Goal: Task Accomplishment & Management: Use online tool/utility

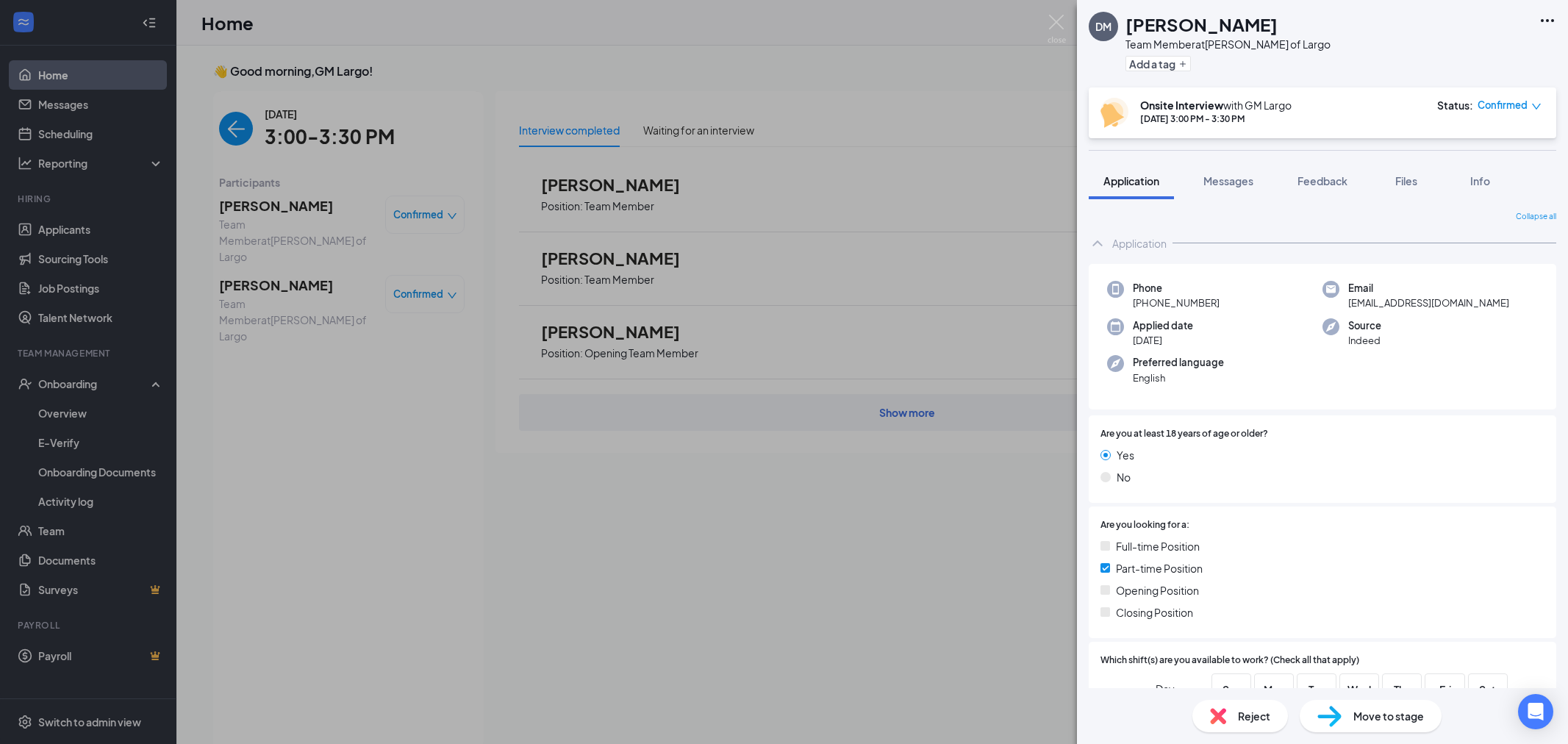
click at [282, 443] on div "DM [PERSON_NAME] Team Member at [PERSON_NAME] of Largo Add a tag Onsite Intervi…" at bounding box center [784, 372] width 1568 height 744
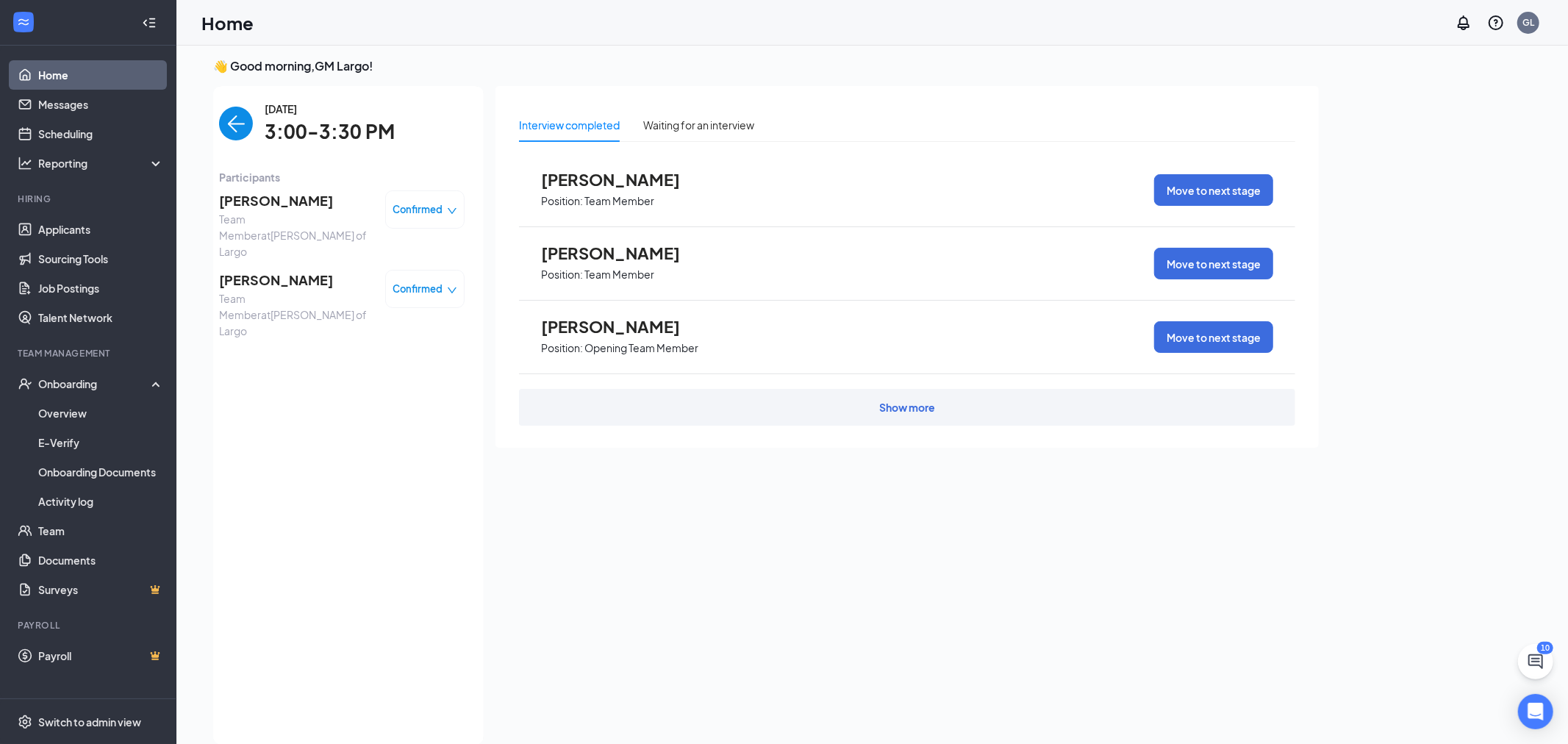
scroll to position [5, 0]
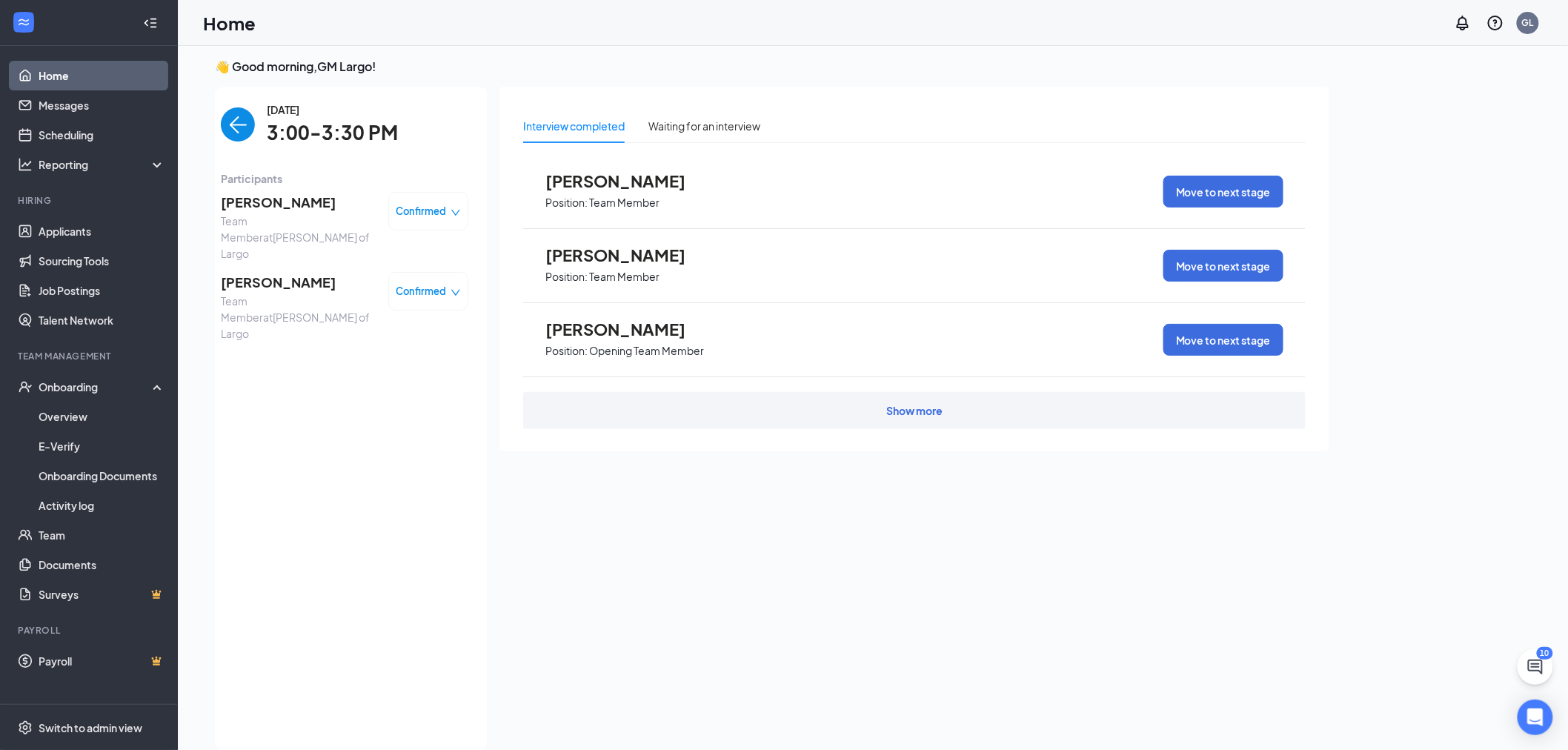
click at [307, 293] on span "Team Member at [GEOGRAPHIC_DATA][PERSON_NAME] of Largo" at bounding box center [298, 317] width 155 height 49
click at [312, 272] on span "[PERSON_NAME]" at bounding box center [298, 282] width 155 height 21
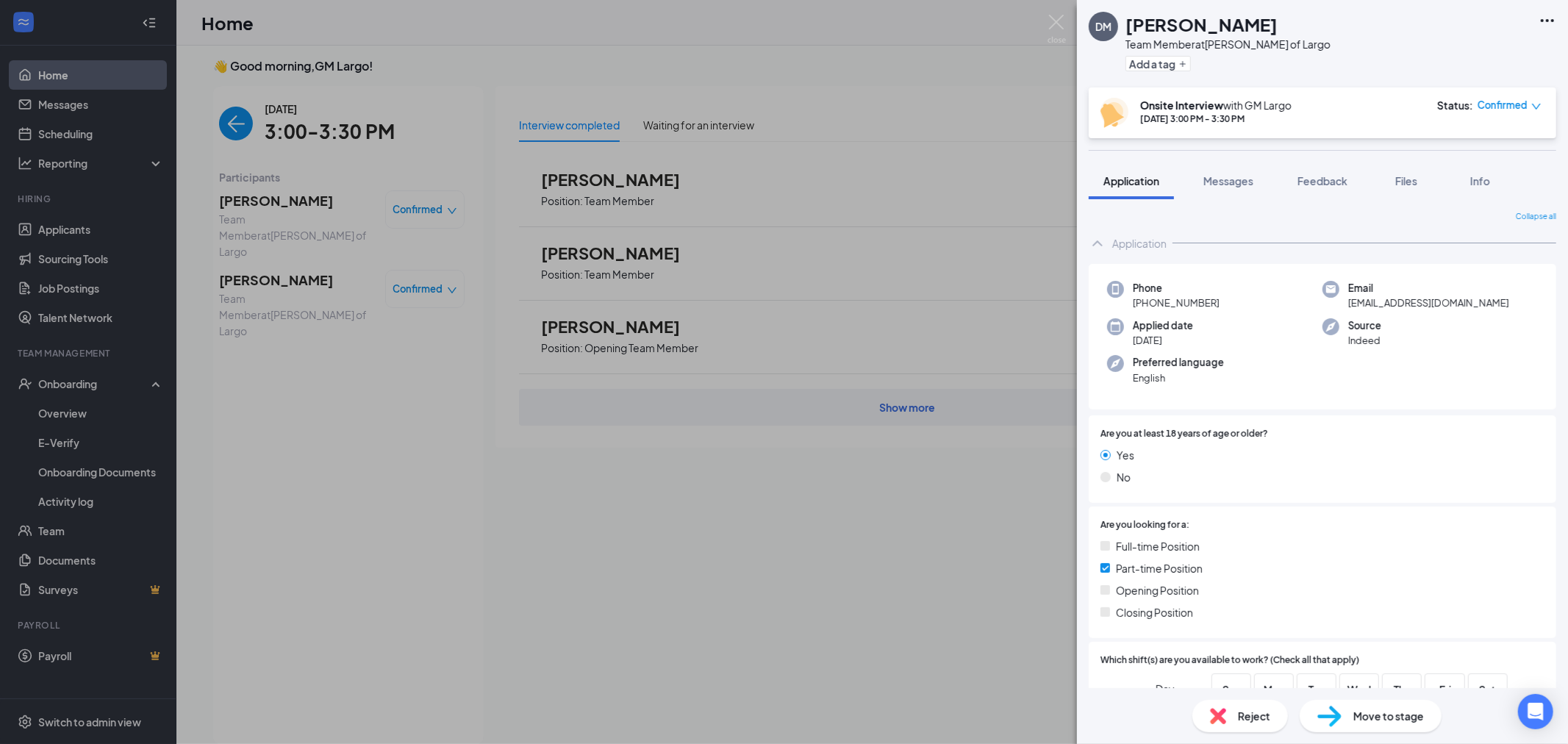
click at [1389, 718] on span "Move to stage" at bounding box center [1388, 716] width 71 height 16
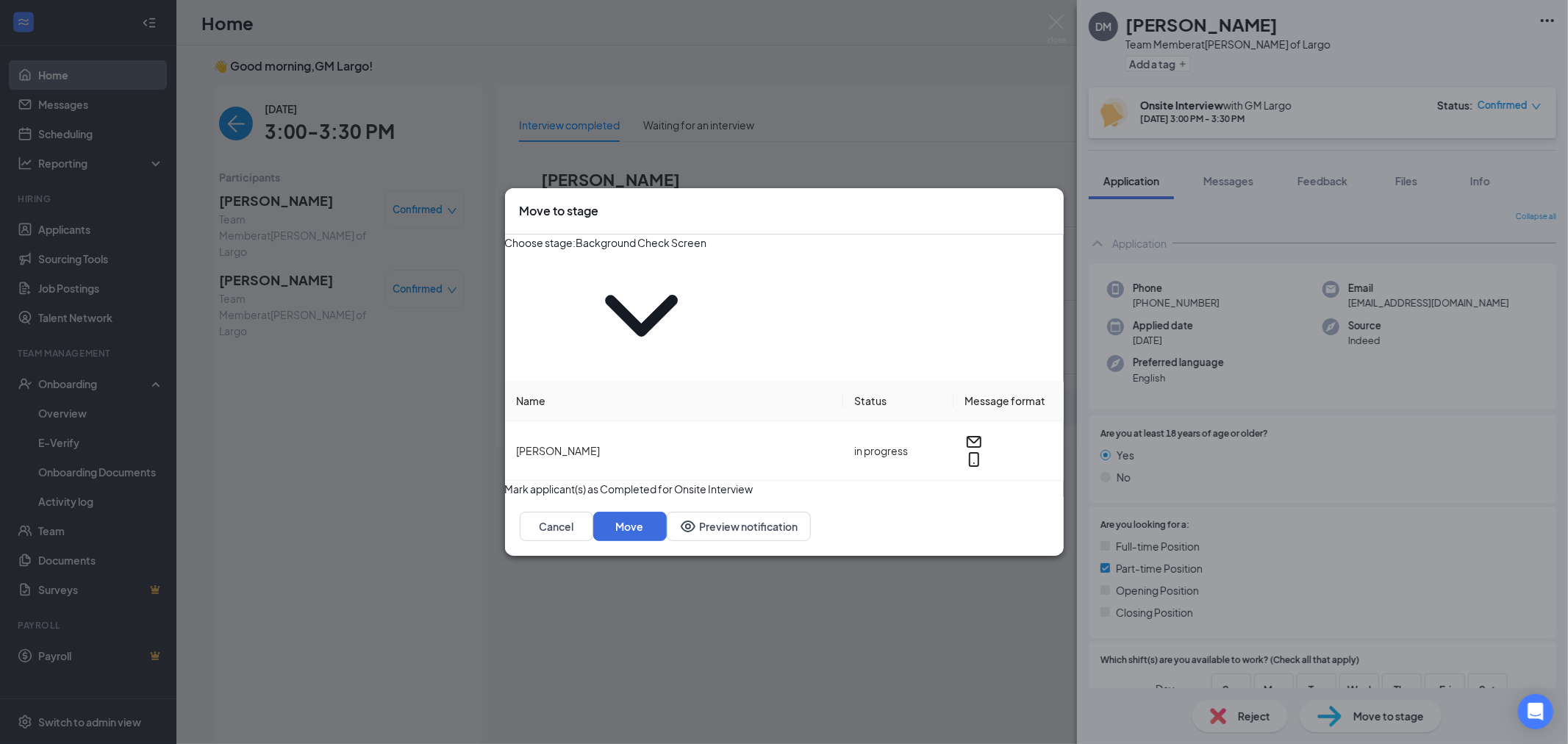
click at [675, 251] on input "Background Check Screening (next stage)" at bounding box center [641, 242] width 130 height 16
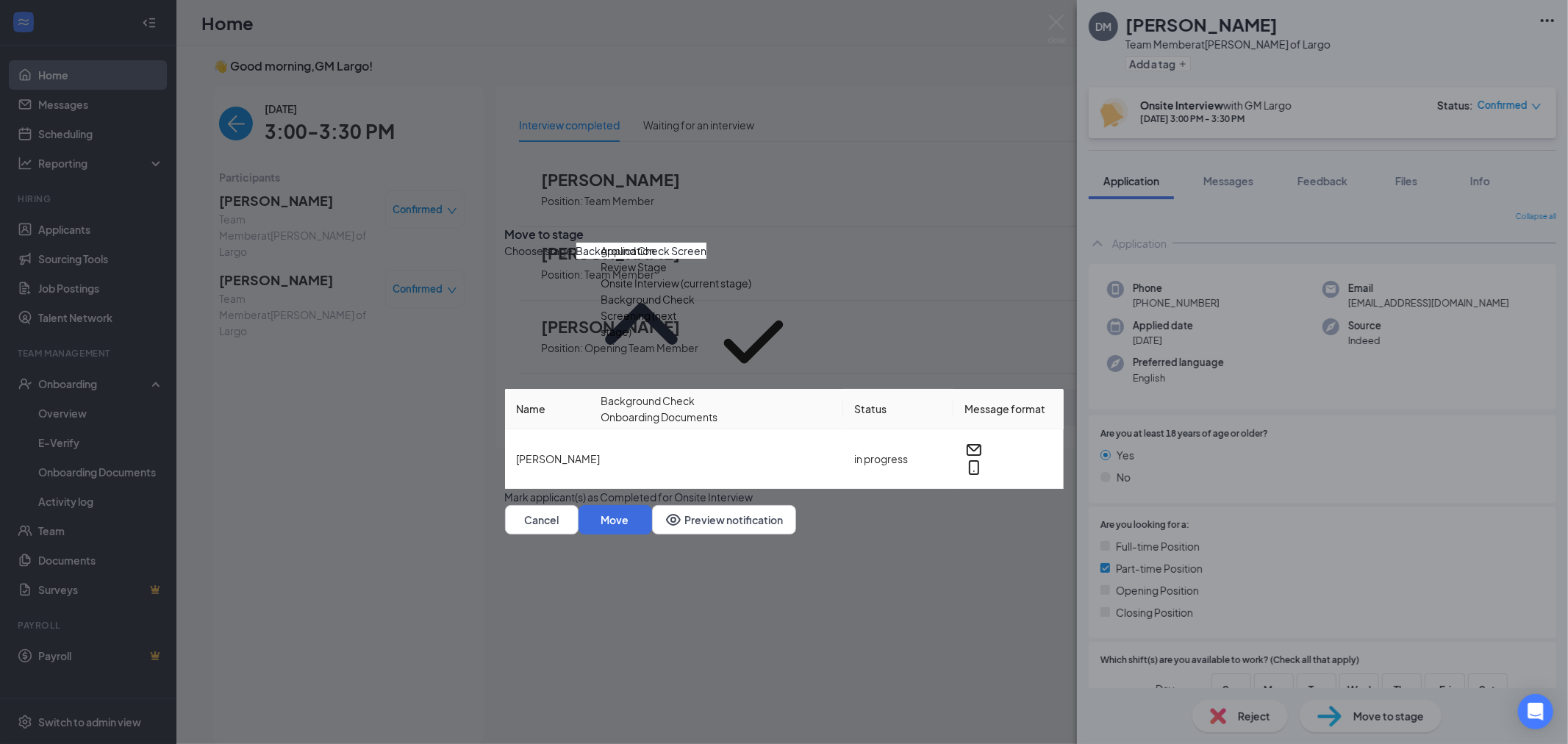
click at [716, 409] on div "Background Check" at bounding box center [703, 400] width 203 height 16
type input "Background Check"
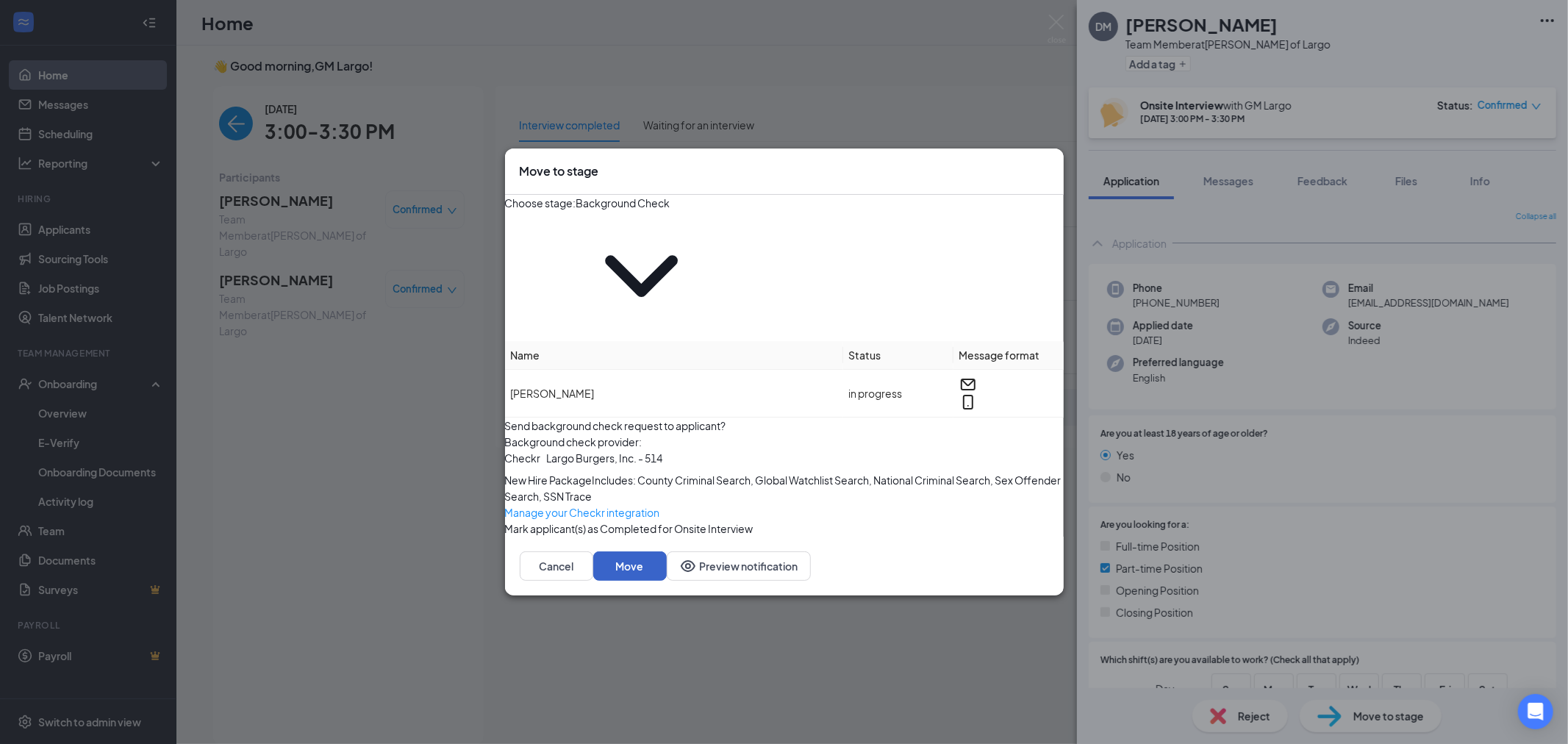
click at [667, 570] on button "Move" at bounding box center [630, 566] width 74 height 29
